Goal: Find contact information

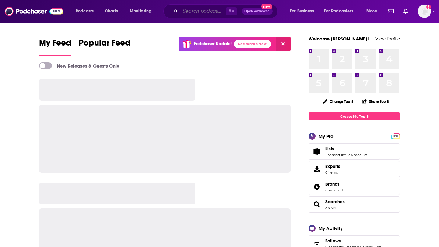
click at [186, 11] on input "Search podcasts, credits, & more..." at bounding box center [202, 11] width 45 height 10
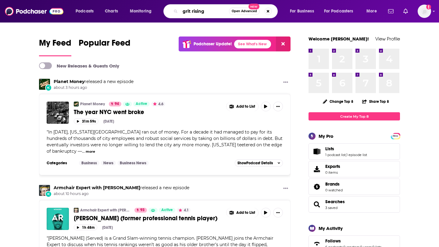
type input "grit rising"
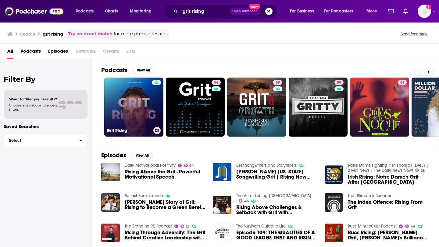
click at [141, 109] on link "Grit Rising" at bounding box center [133, 107] width 59 height 59
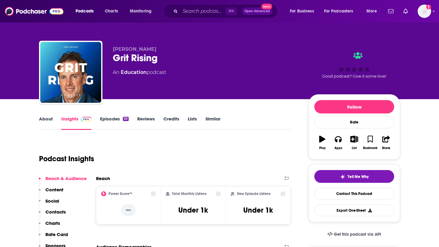
click at [112, 120] on link "Episodes 30" at bounding box center [114, 123] width 29 height 14
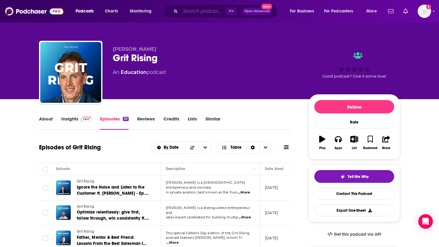
click at [201, 13] on input "Search podcasts, credits, & more..." at bounding box center [202, 11] width 45 height 10
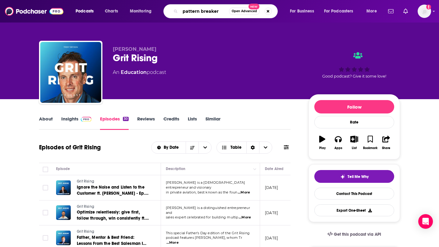
type input "pattern breakers"
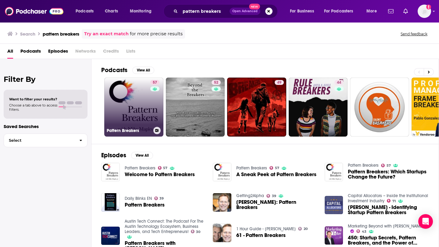
click at [143, 111] on link "57 Pattern Breakers" at bounding box center [133, 107] width 59 height 59
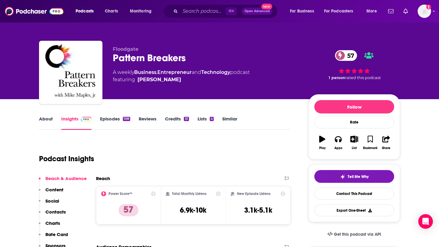
click at [50, 126] on link "About" at bounding box center [46, 123] width 14 height 14
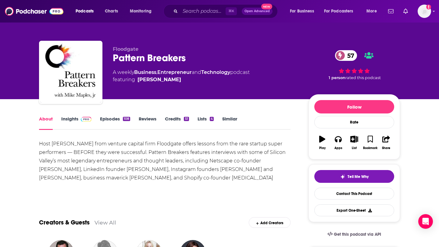
click at [73, 117] on link "Insights" at bounding box center [76, 123] width 30 height 14
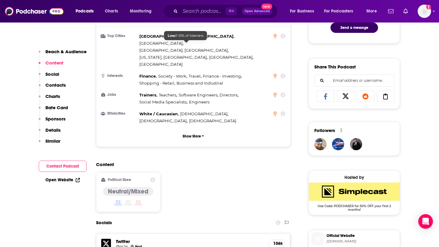
scroll to position [401, 0]
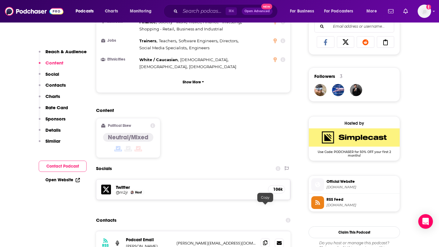
click at [266, 241] on icon at bounding box center [265, 243] width 4 height 5
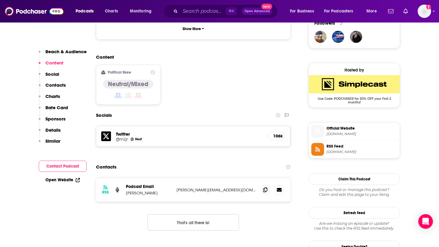
scroll to position [556, 0]
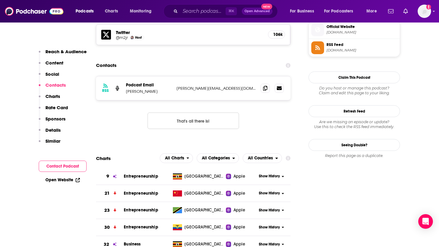
click at [246, 78] on div "RSS Podcast Email [PERSON_NAME] [PERSON_NAME][EMAIL_ADDRESS][DOMAIN_NAME] [PERS…" at bounding box center [193, 107] width 194 height 63
click at [262, 83] on span at bounding box center [265, 87] width 9 height 9
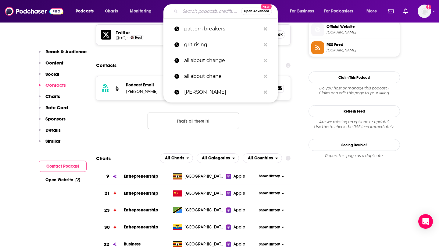
click at [192, 14] on input "Search podcasts, credits, & more..." at bounding box center [210, 11] width 61 height 10
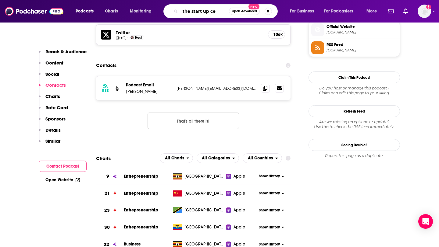
type input "the start up ceo"
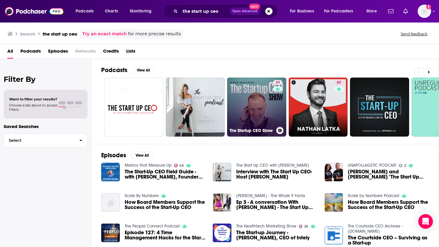
click at [276, 99] on div "39" at bounding box center [278, 103] width 11 height 47
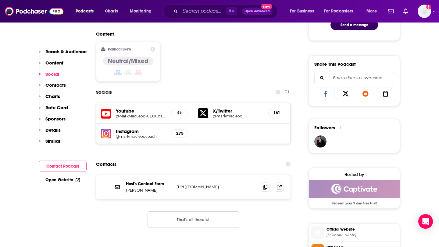
scroll to position [351, 0]
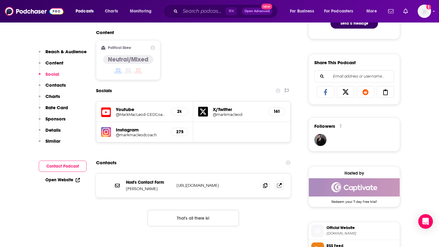
click at [216, 188] on p "[URL][DOMAIN_NAME]" at bounding box center [215, 185] width 79 height 5
drag, startPoint x: 232, startPoint y: 188, endPoint x: 166, endPoint y: 188, distance: 66.7
click at [0, 0] on div "Host's Contact Form [PERSON_NAME] [URL][DOMAIN_NAME] [URL][DOMAIN_NAME]" at bounding box center [0, 0] width 0 height 0
copy div "[URL][DOMAIN_NAME]"
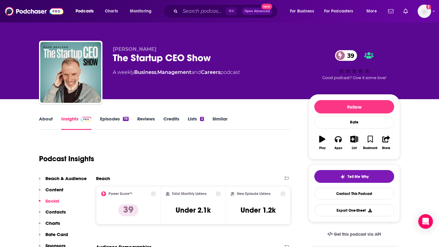
click at [222, 118] on link "Similar" at bounding box center [219, 123] width 15 height 14
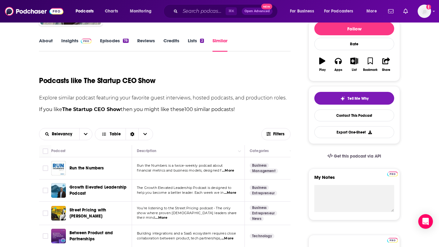
scroll to position [76, 0]
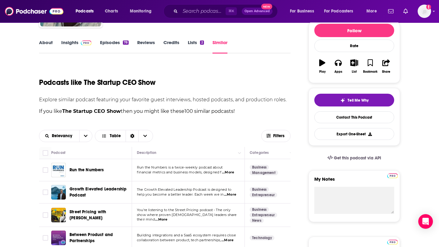
click at [75, 47] on link "Insights" at bounding box center [76, 47] width 30 height 14
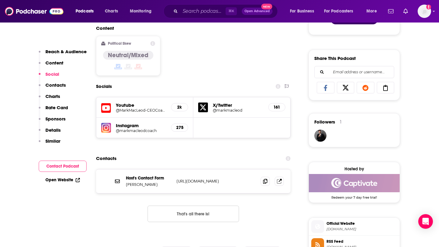
scroll to position [361, 0]
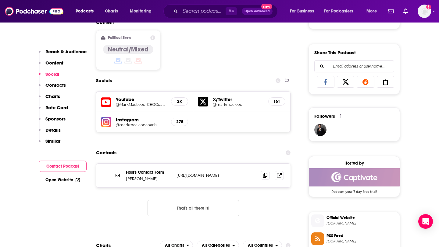
click at [265, 178] on icon at bounding box center [265, 175] width 4 height 5
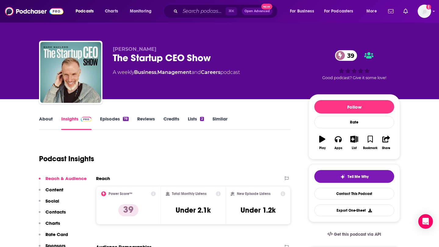
click at [218, 124] on link "Similar" at bounding box center [219, 123] width 15 height 14
